Goal: Check status: Check status

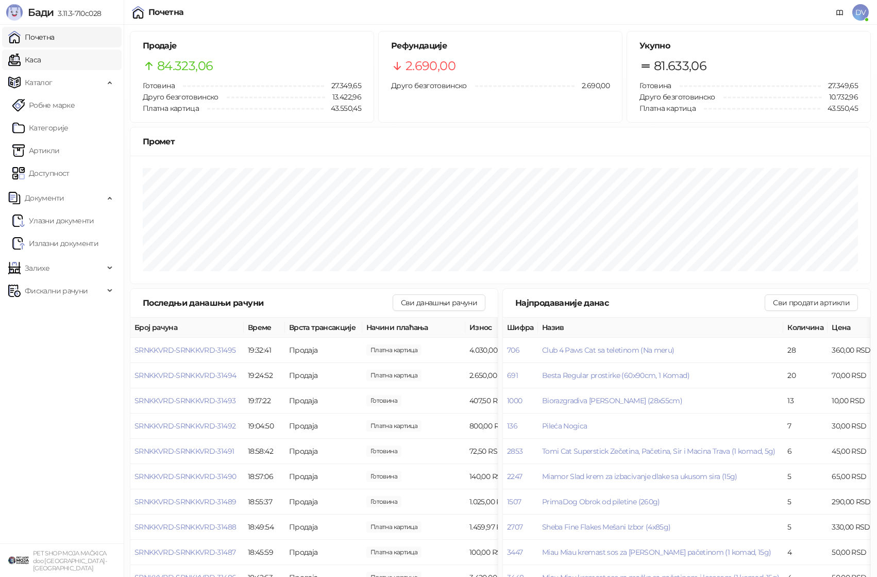
scroll to position [20, 0]
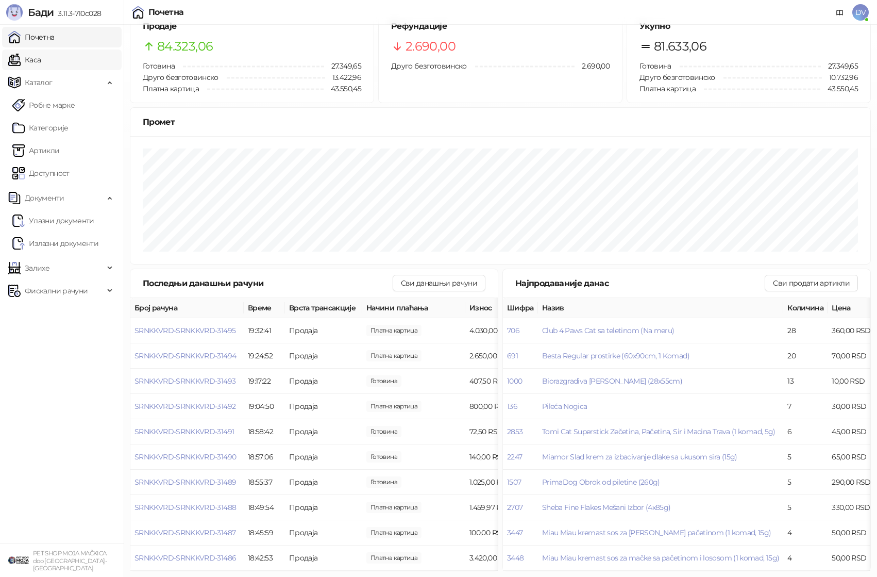
click at [41, 62] on link "Каса" at bounding box center [24, 59] width 32 height 21
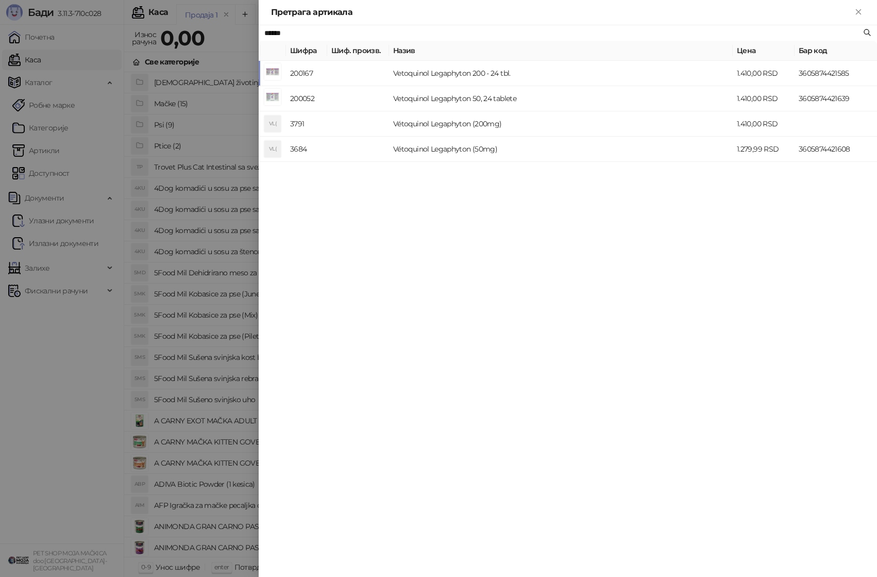
type input "******"
click at [195, 97] on div at bounding box center [438, 288] width 877 height 577
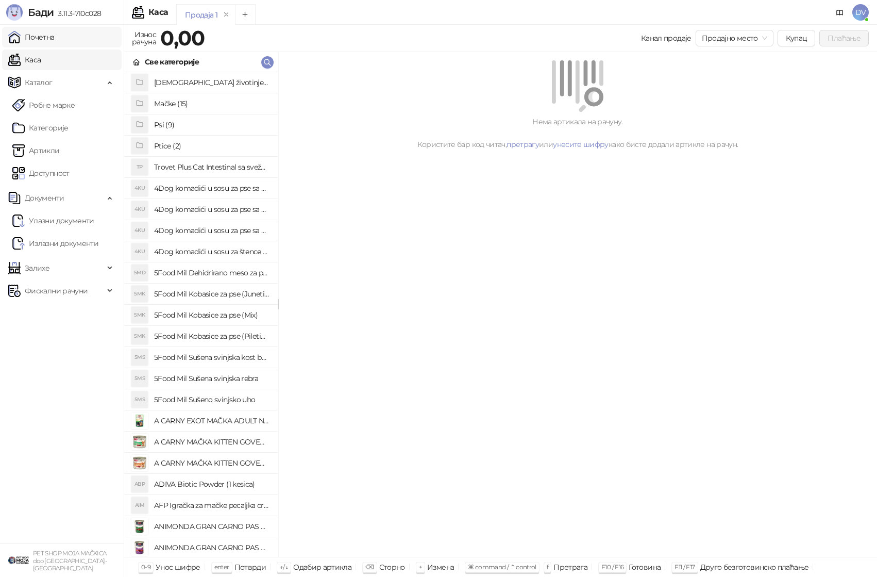
click at [55, 38] on link "Почетна" at bounding box center [31, 37] width 46 height 21
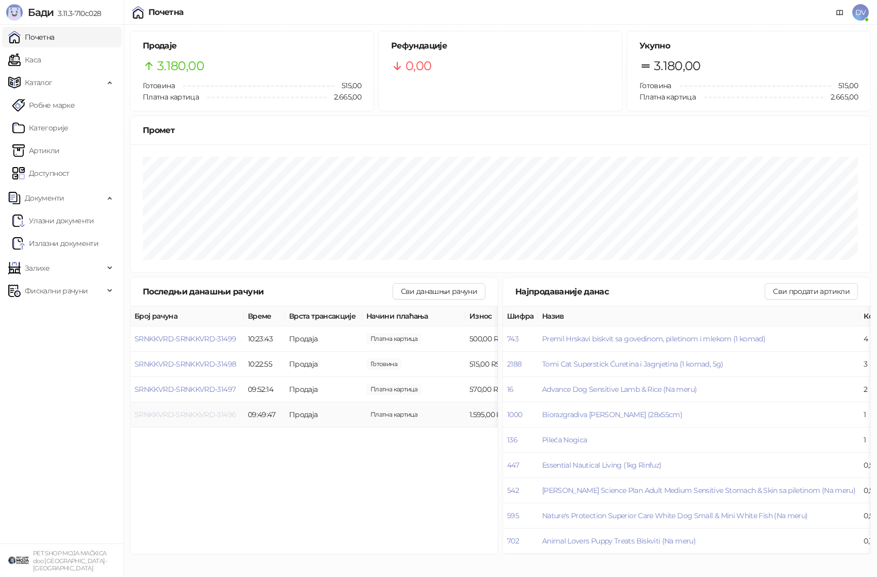
click at [221, 411] on span "SRNKKVRD-SRNKKVRD-31496" at bounding box center [186, 414] width 102 height 9
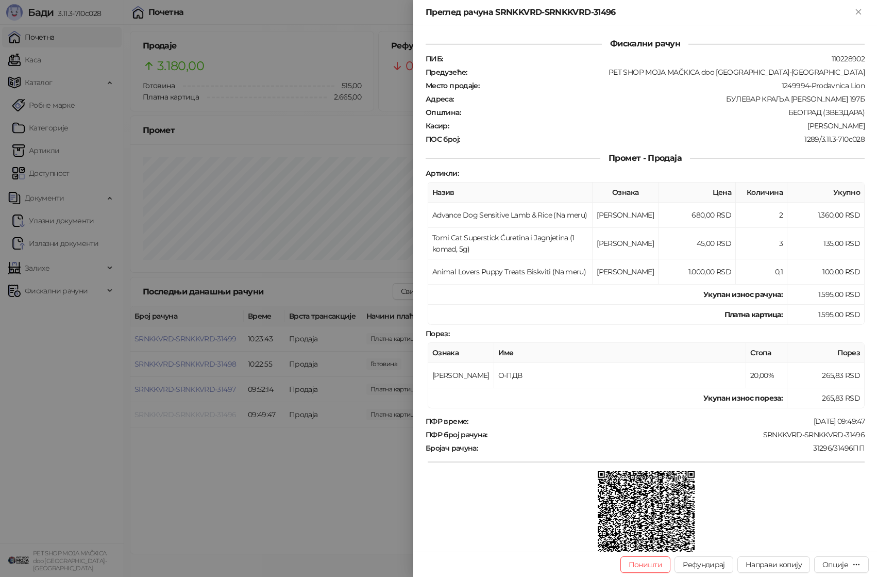
click at [221, 411] on div at bounding box center [438, 288] width 877 height 577
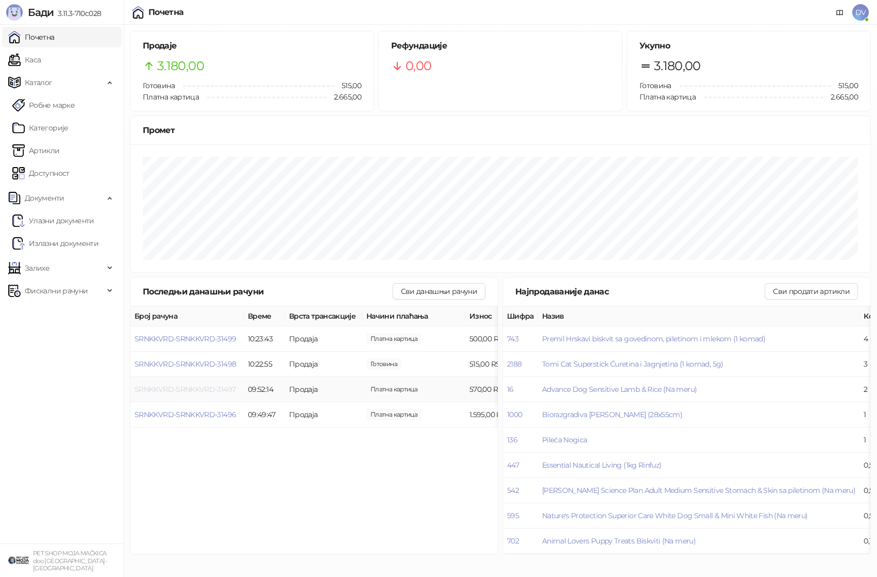
click at [217, 387] on span "SRNKKVRD-SRNKKVRD-31497" at bounding box center [185, 389] width 101 height 9
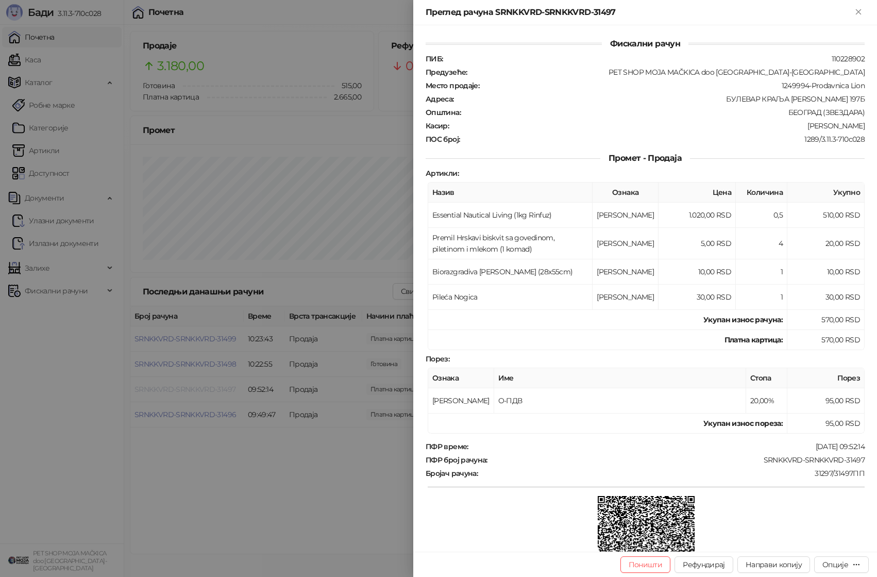
click at [217, 387] on div at bounding box center [438, 288] width 877 height 577
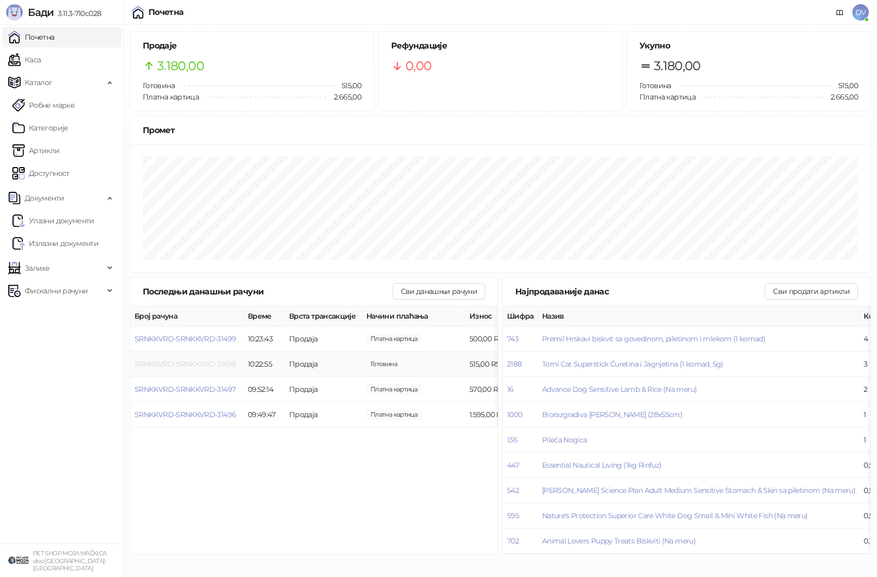
click at [211, 362] on span "SRNKKVRD-SRNKKVRD-31498" at bounding box center [186, 363] width 102 height 9
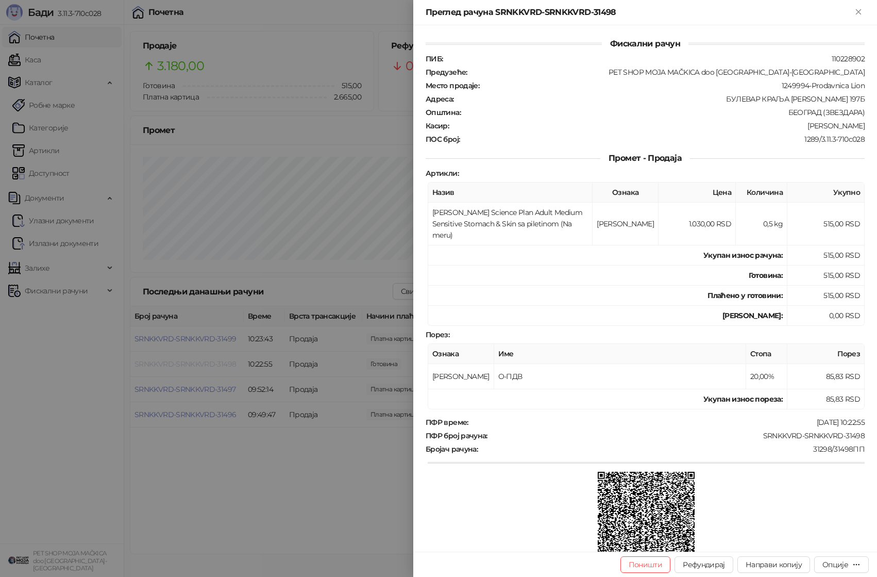
click at [211, 362] on div at bounding box center [438, 288] width 877 height 577
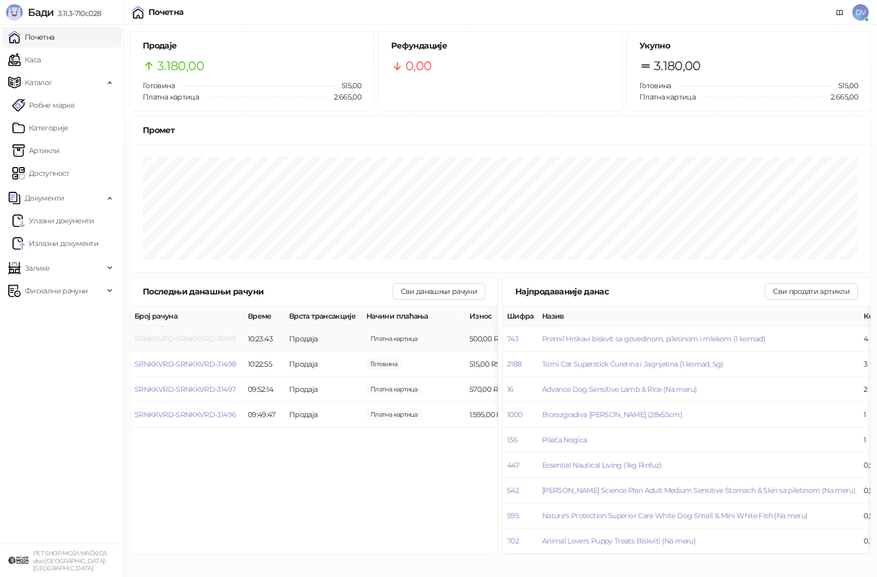
click at [210, 337] on span "SRNKKVRD-SRNKKVRD-31499" at bounding box center [186, 338] width 102 height 9
